Goal: Information Seeking & Learning: Compare options

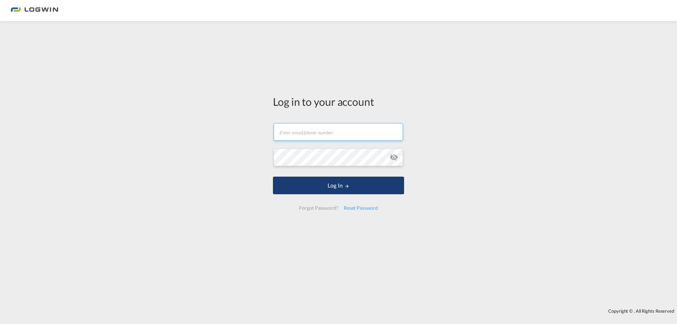
type input "[PERSON_NAME][EMAIL_ADDRESS][PERSON_NAME][DOMAIN_NAME]"
click at [333, 181] on button "Log In" at bounding box center [338, 186] width 131 height 18
